Goal: Transaction & Acquisition: Subscribe to service/newsletter

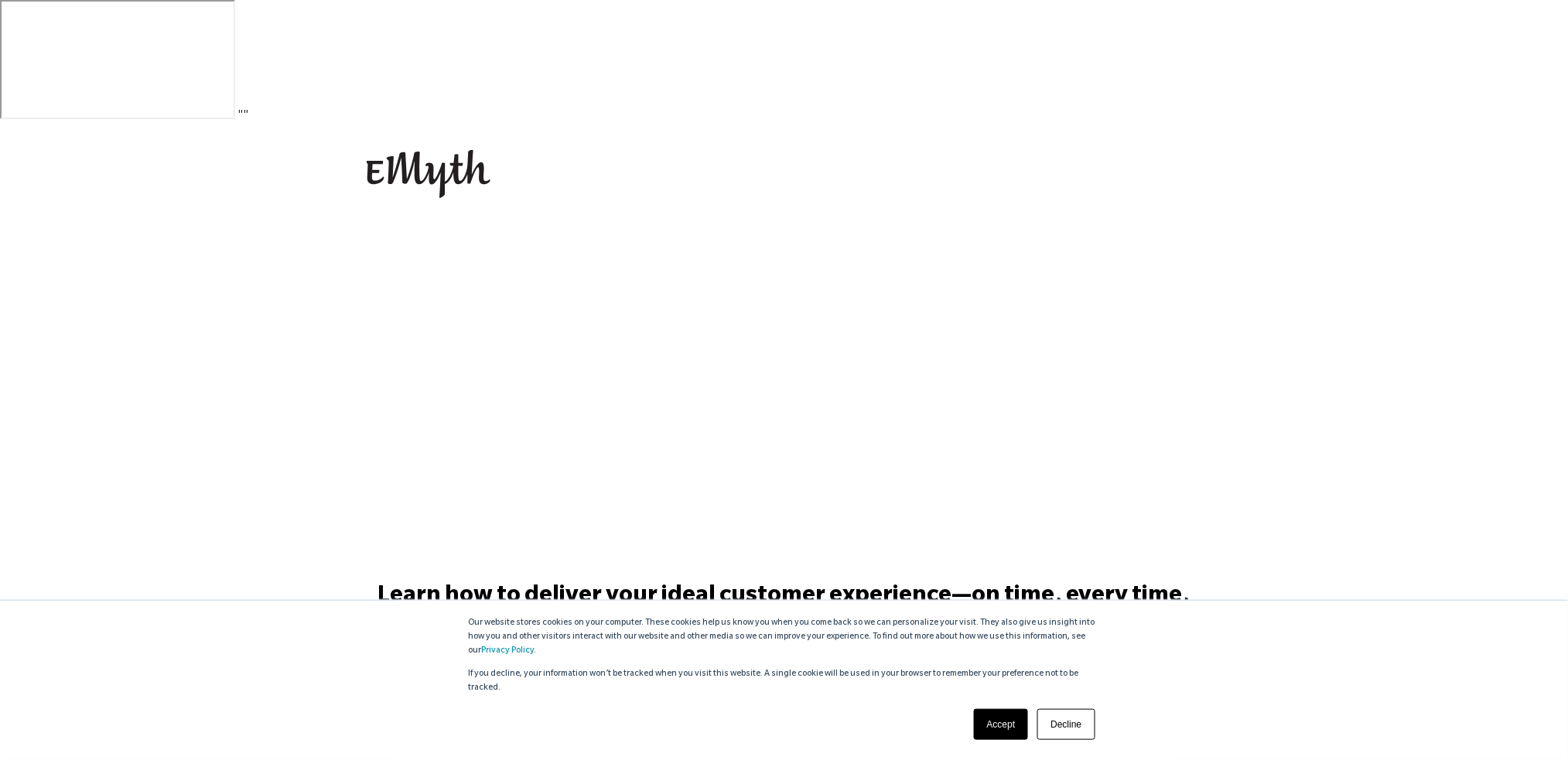
click at [1016, 724] on link "Accept" at bounding box center [1002, 724] width 55 height 31
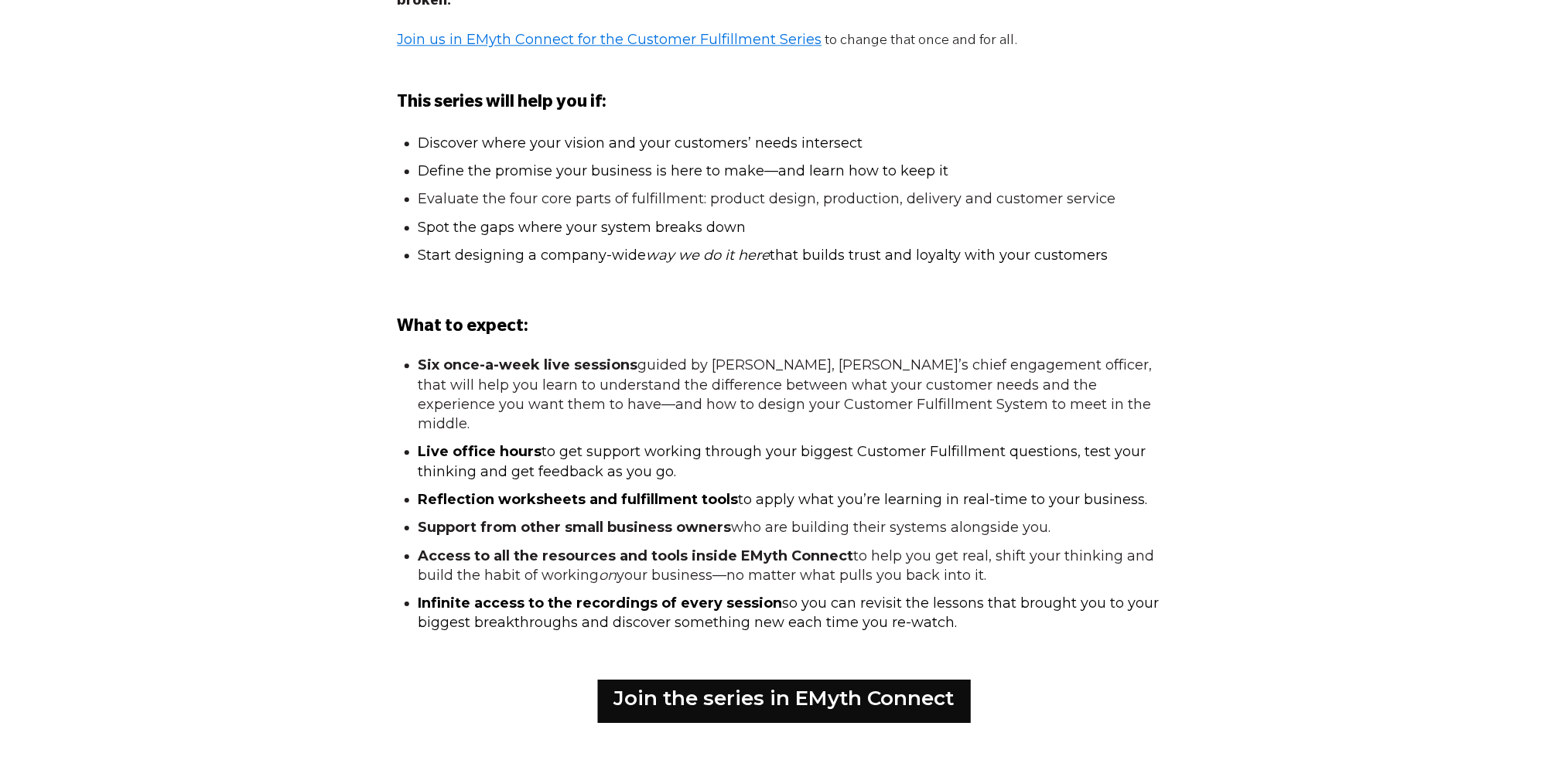
scroll to position [1443, 0]
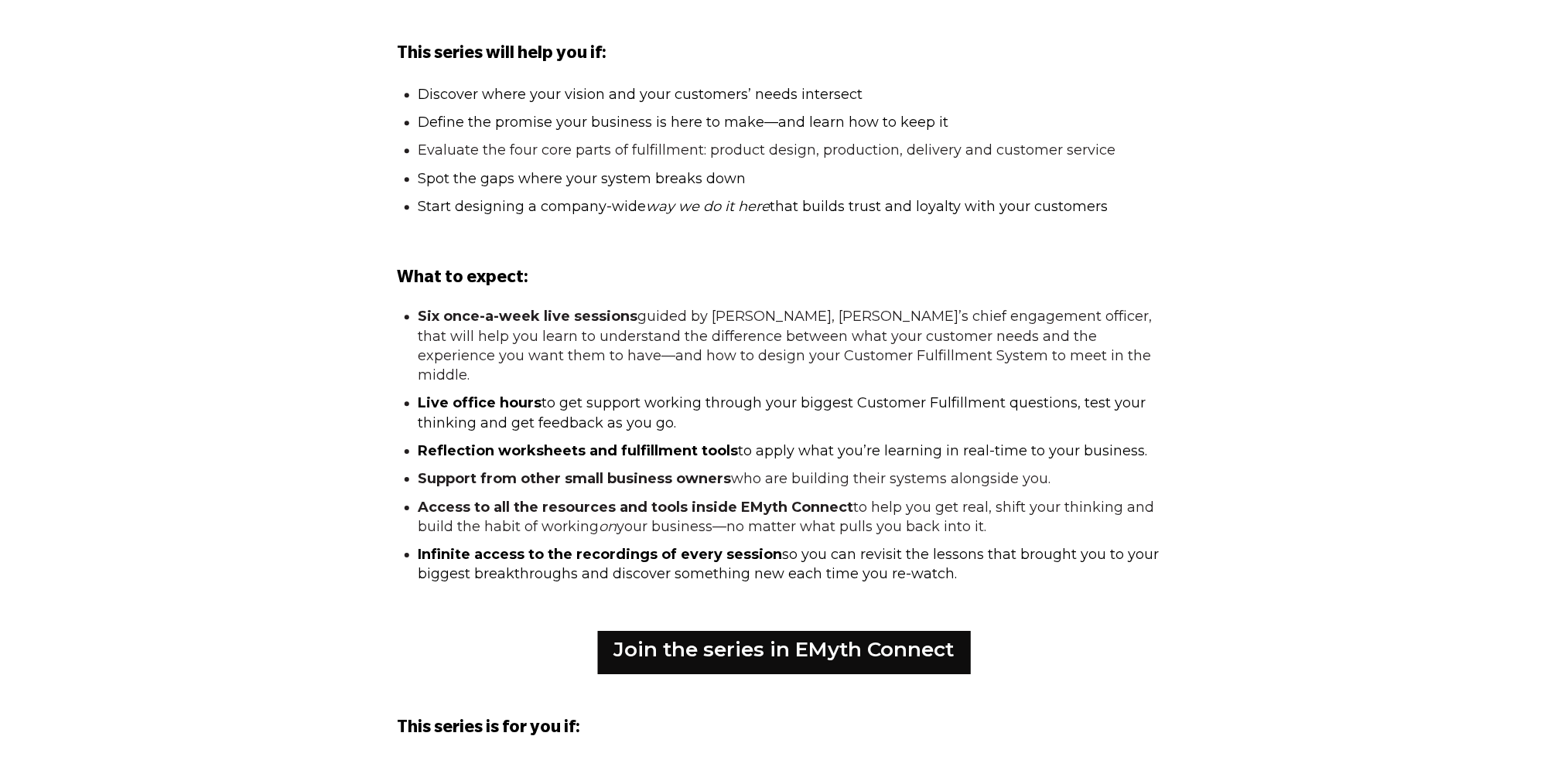
drag, startPoint x: 1156, startPoint y: 563, endPoint x: 369, endPoint y: 280, distance: 836.3
click at [369, 280] on div "You need a better Customer Fulfillment System if: Your customers get inconsiste…" at bounding box center [784, 391] width 1568 height 1410
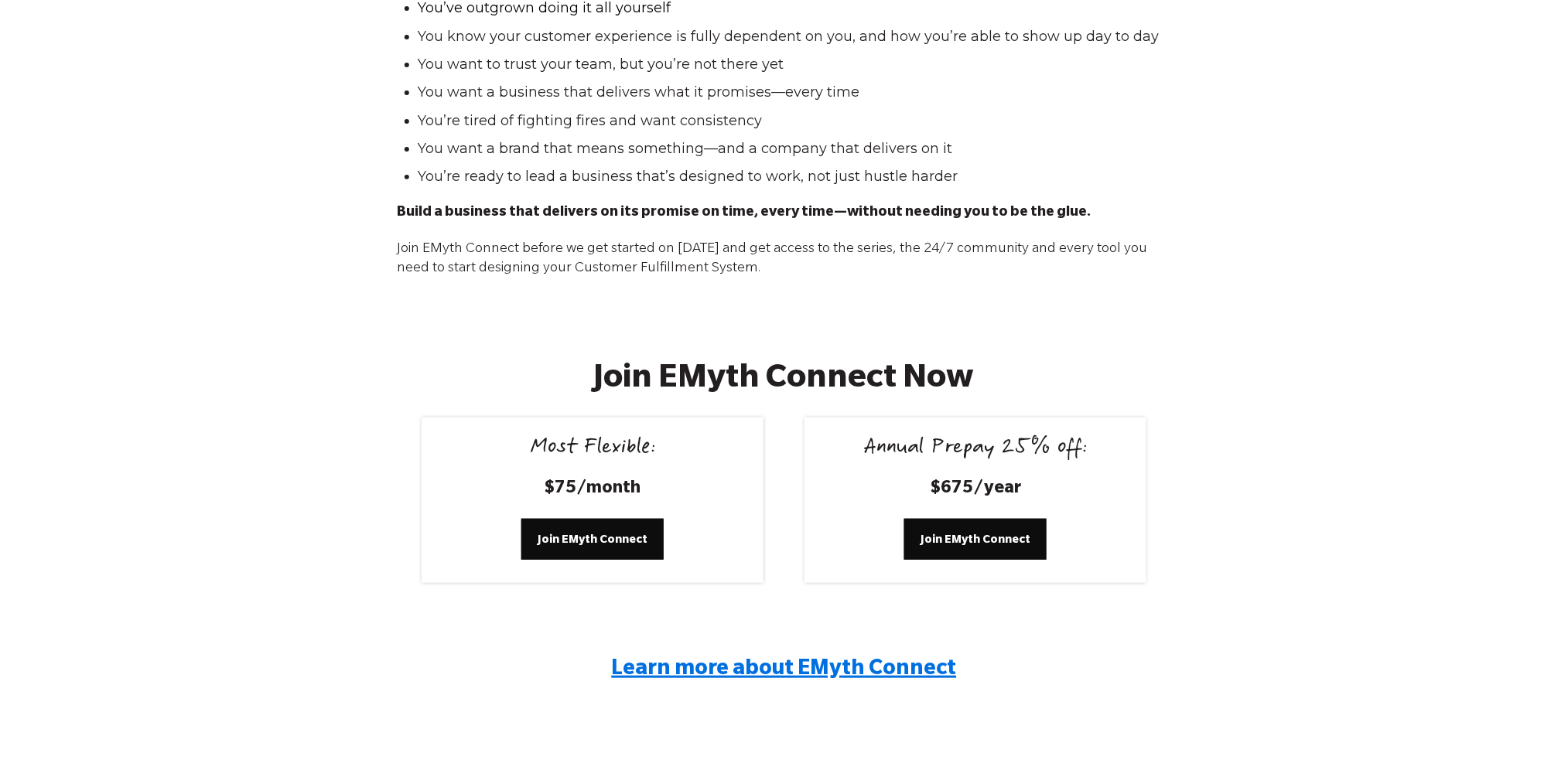
scroll to position [2333, 0]
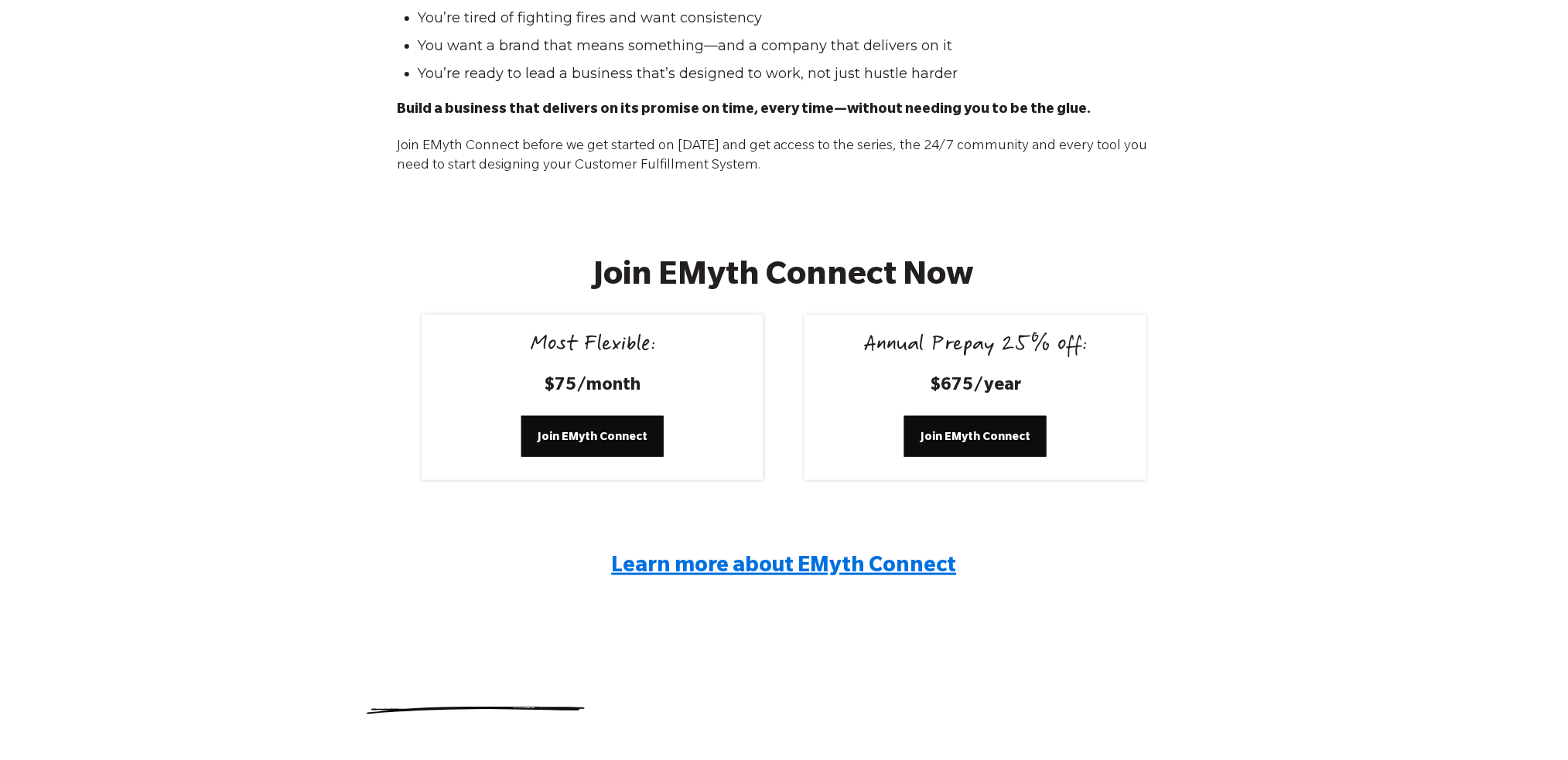
click at [818, 556] on span "Learn more about EMyth Connect" at bounding box center [784, 568] width 345 height 23
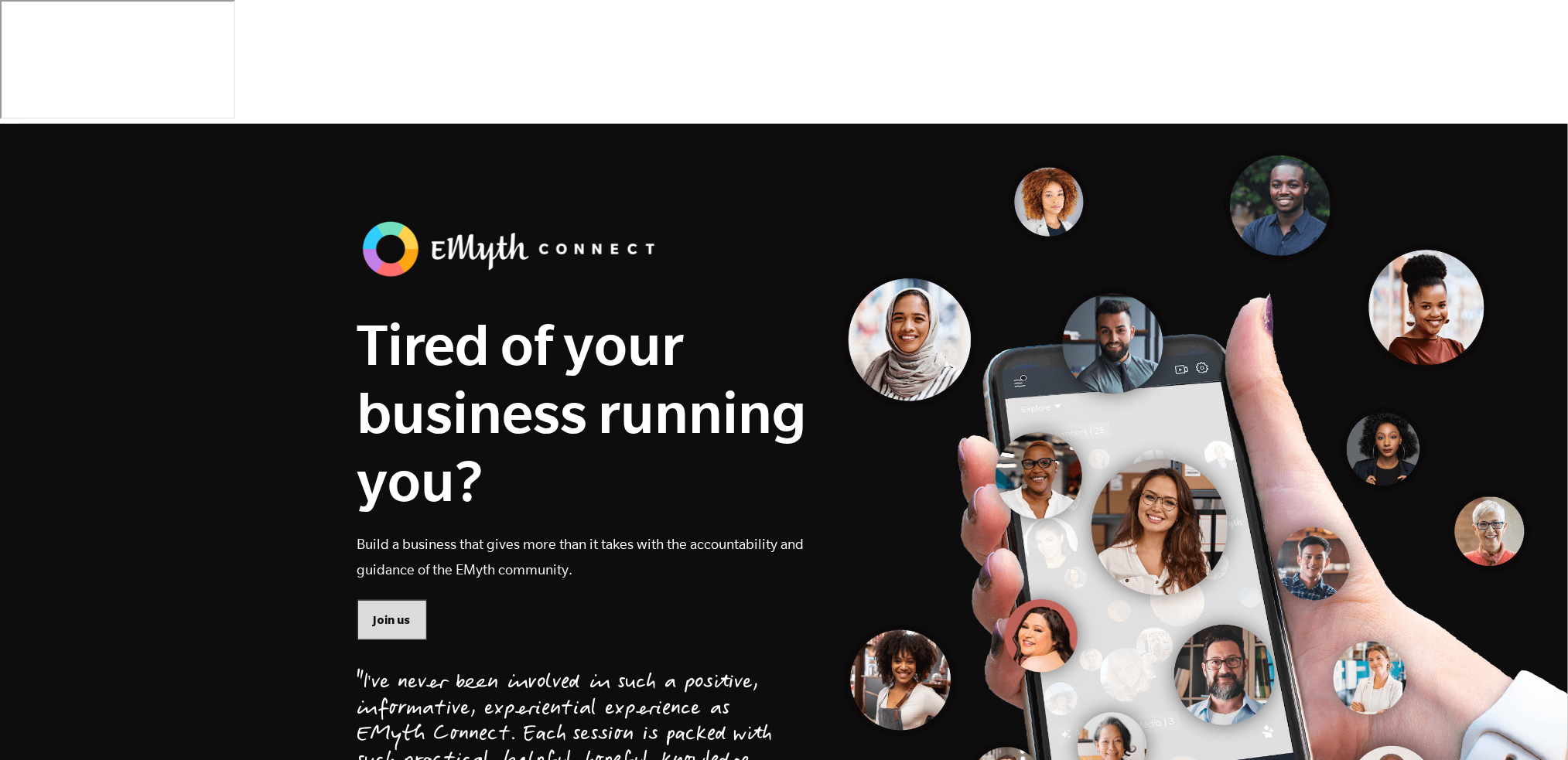
click at [393, 611] on span "Join us" at bounding box center [392, 620] width 37 height 17
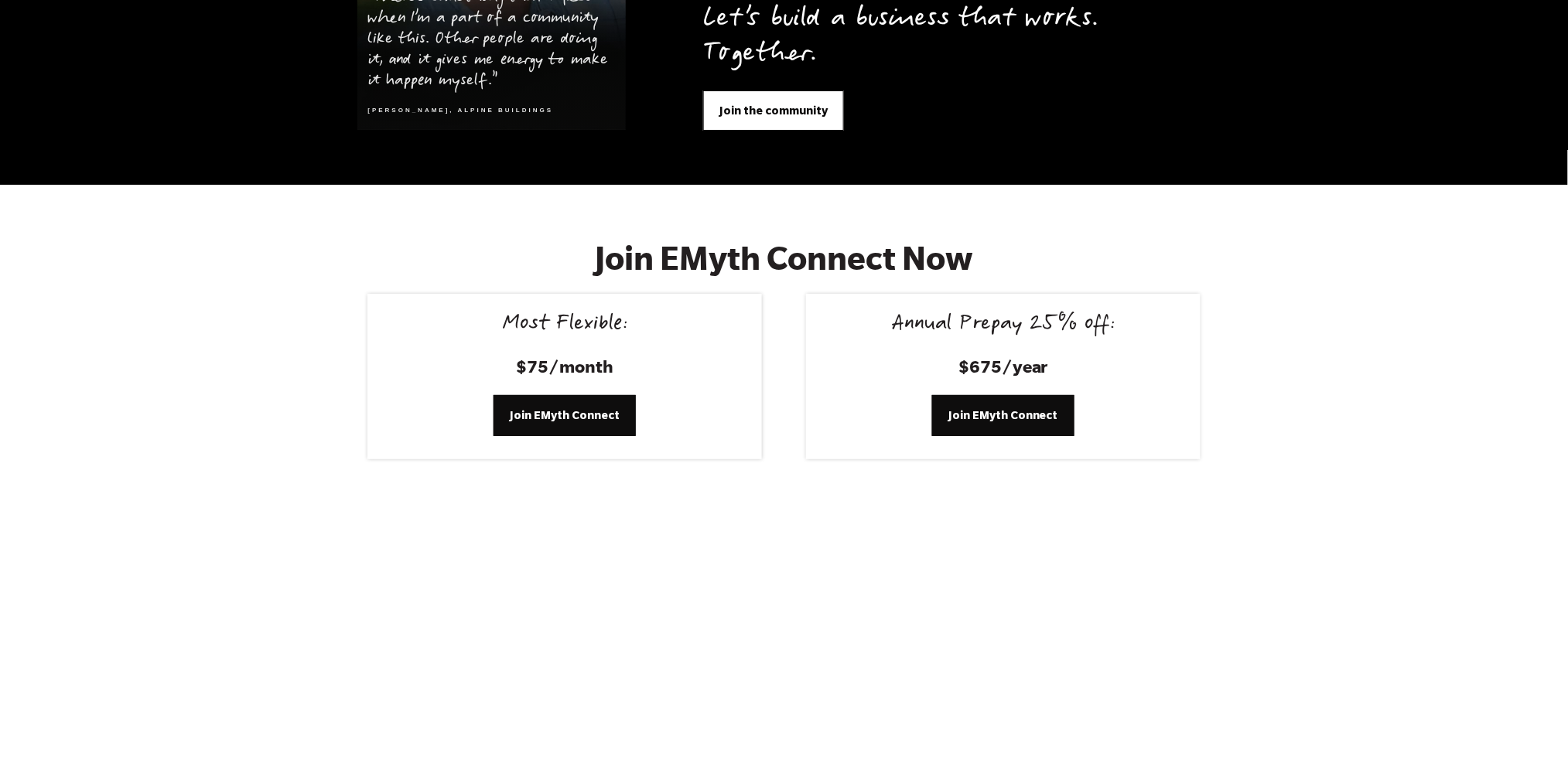
scroll to position [6374, 0]
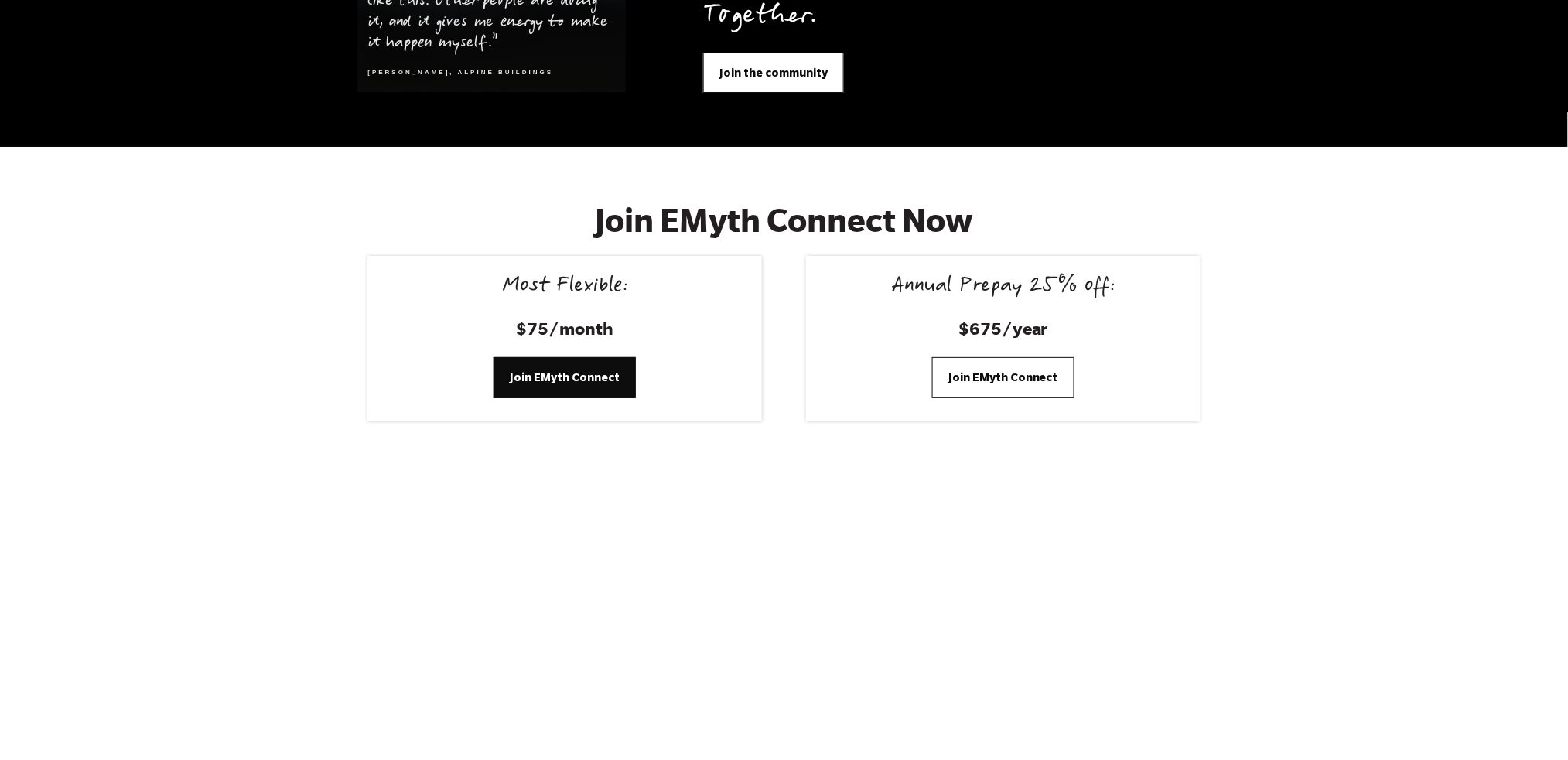
click at [998, 369] on span "Join EMyth Connect" at bounding box center [1004, 378] width 110 height 17
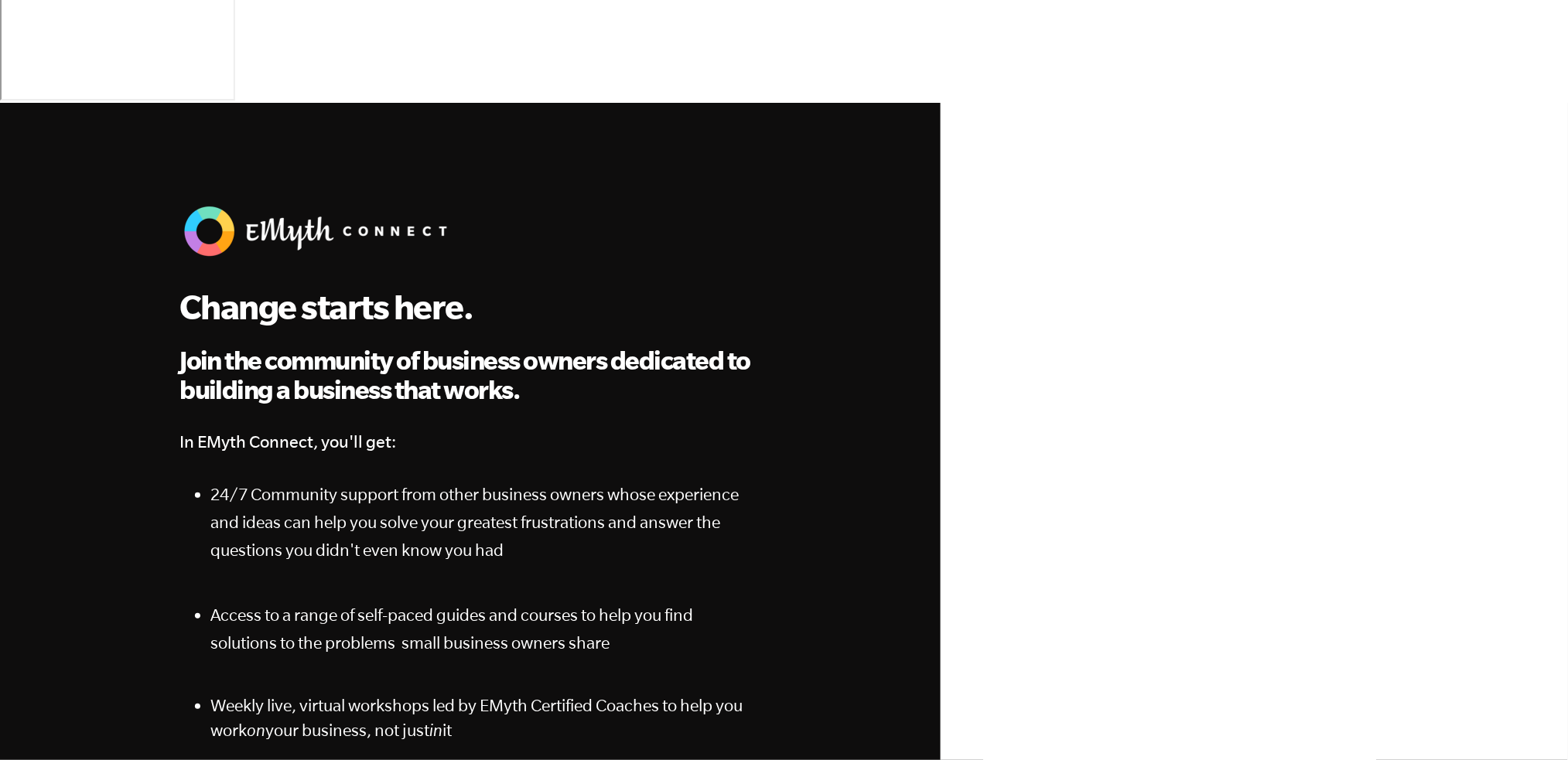
scroll to position [121, 0]
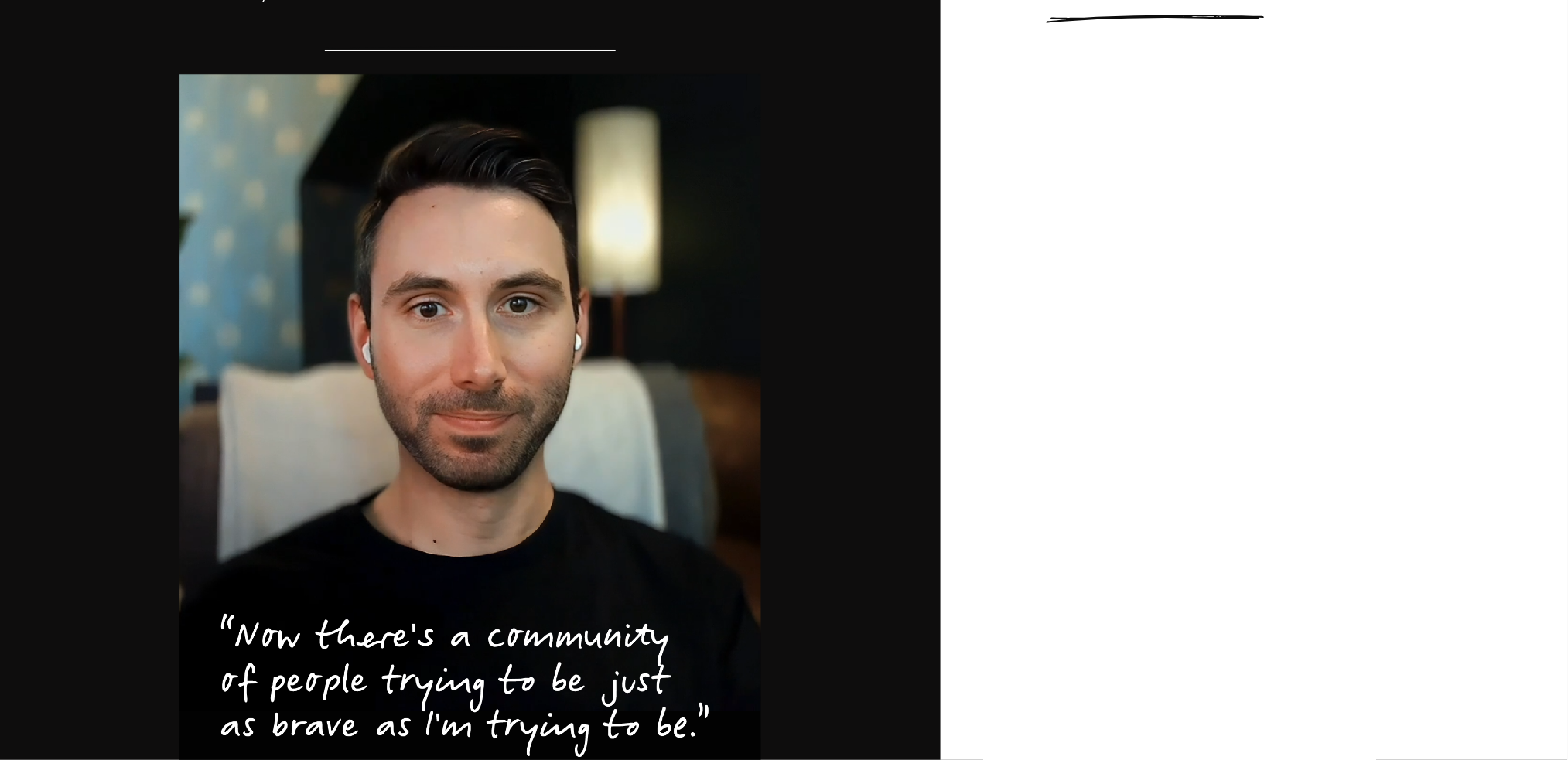
scroll to position [0, 0]
